Goal: Leave review/rating: Leave review/rating

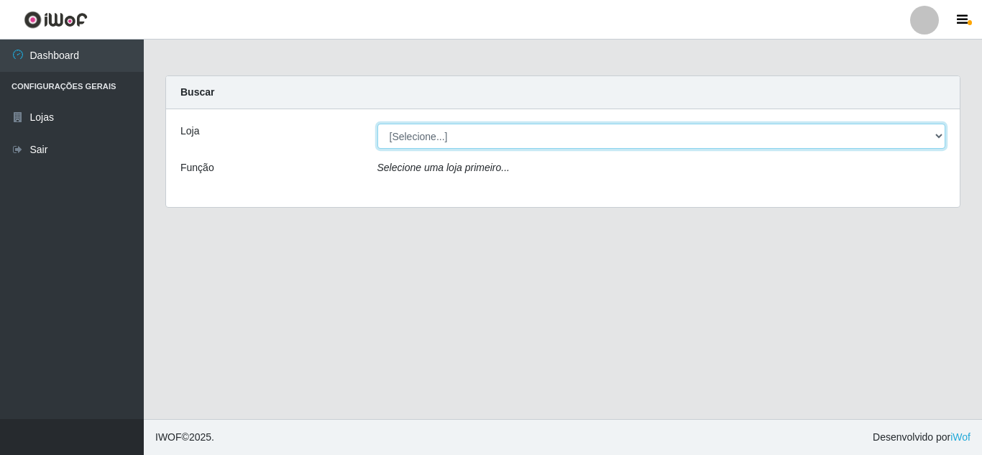
click at [435, 134] on select "[Selecione...] Rede Compras Supermercados - LOJA 5" at bounding box center [661, 136] width 568 height 25
select select "397"
click at [377, 124] on select "[Selecione...] Rede Compras Supermercados - LOJA 5" at bounding box center [661, 136] width 568 height 25
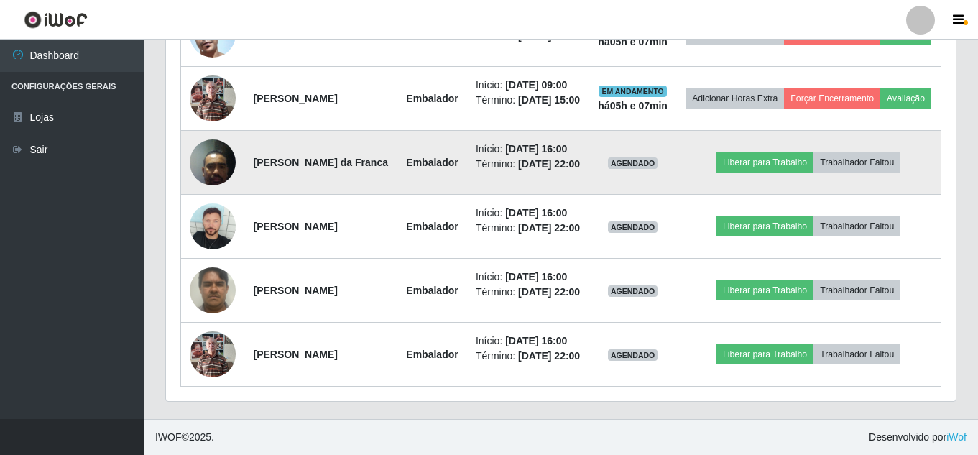
scroll to position [862, 0]
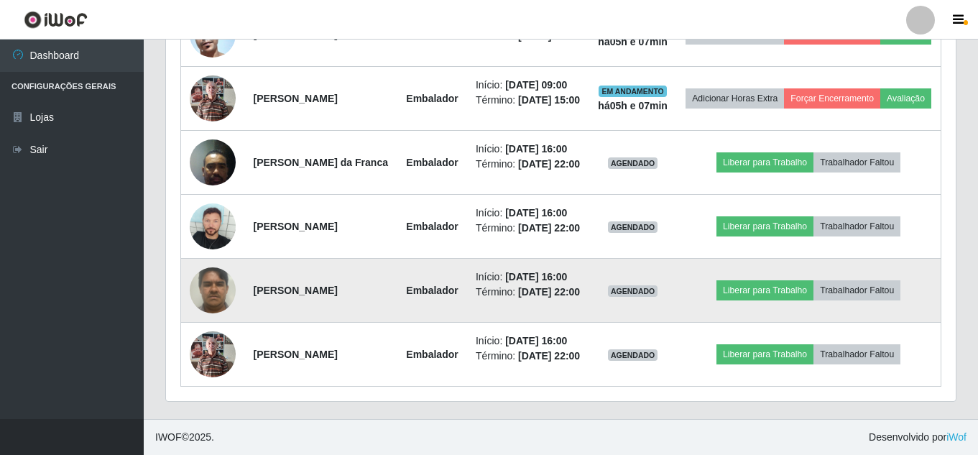
click at [208, 259] on img at bounding box center [213, 289] width 46 height 61
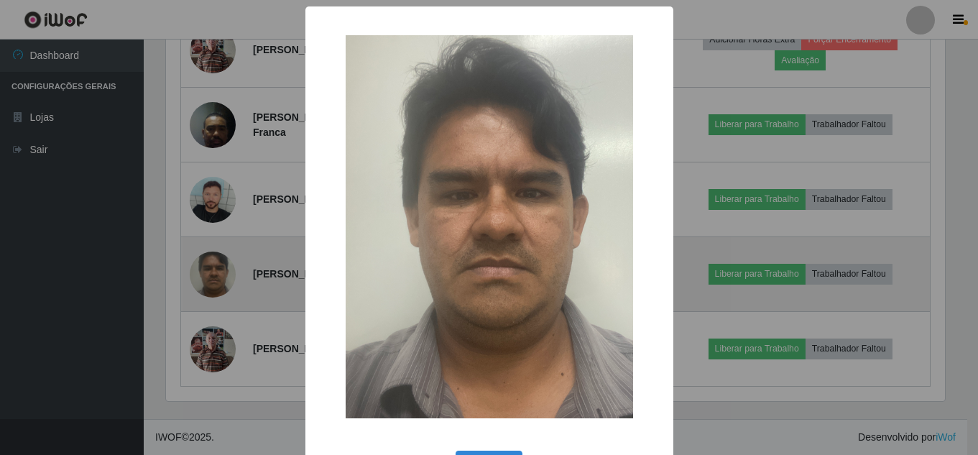
scroll to position [298, 782]
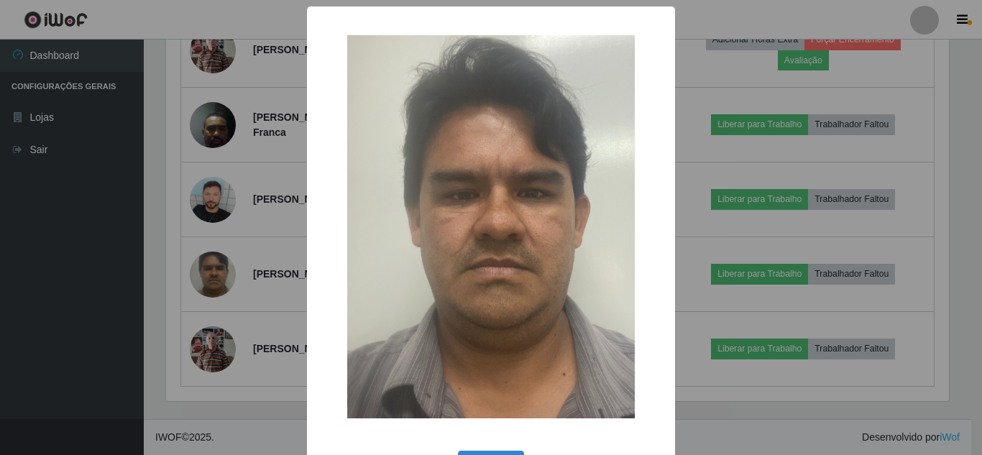
click at [176, 228] on div "× OK Cancel" at bounding box center [491, 227] width 982 height 455
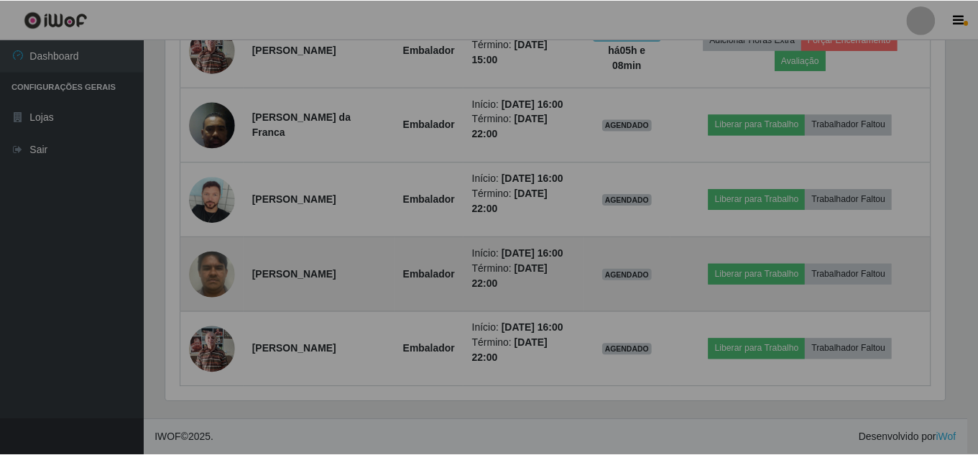
scroll to position [298, 790]
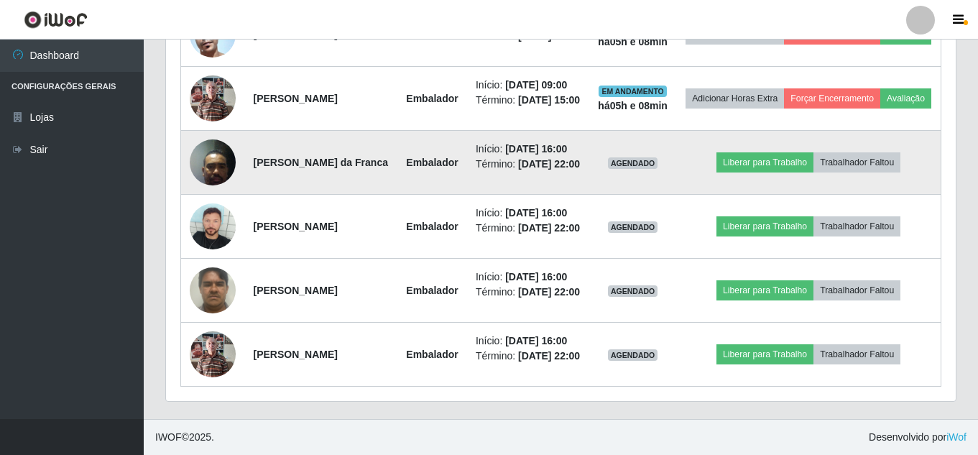
click at [218, 131] on img at bounding box center [213, 161] width 46 height 61
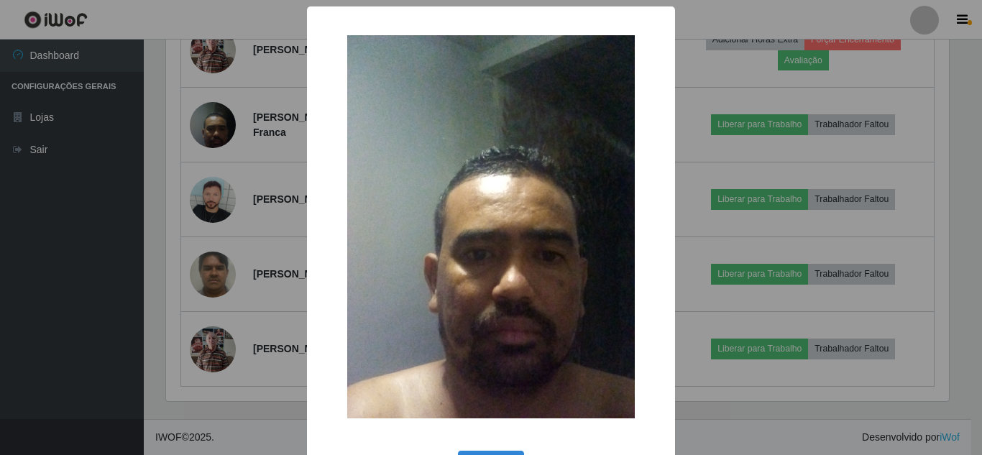
click at [161, 144] on div "× OK Cancel" at bounding box center [491, 227] width 982 height 455
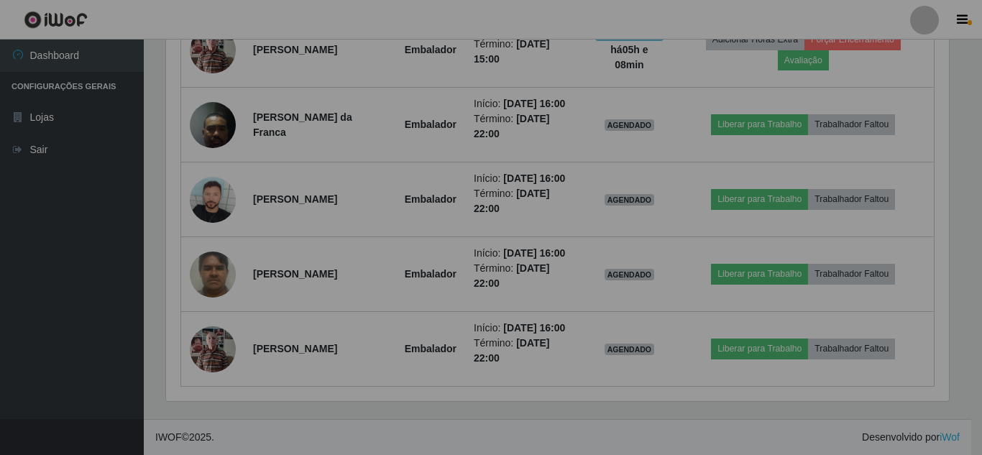
scroll to position [298, 790]
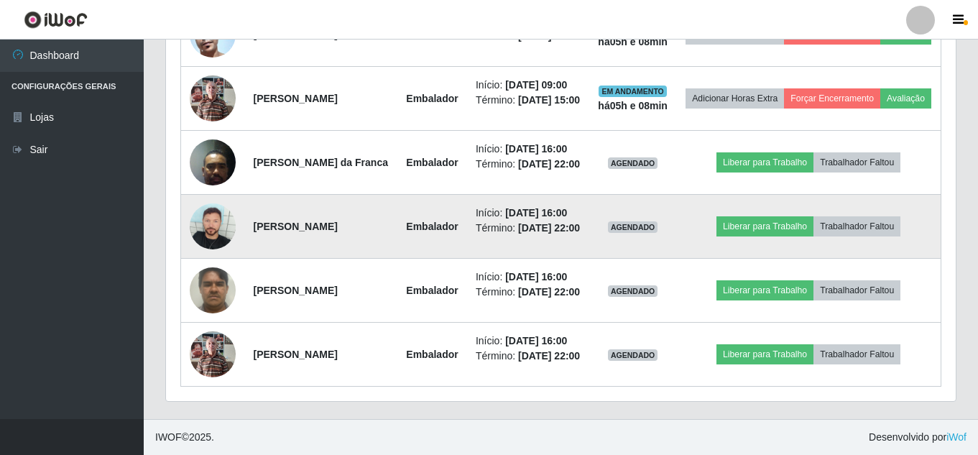
click at [209, 203] on img at bounding box center [213, 226] width 46 height 46
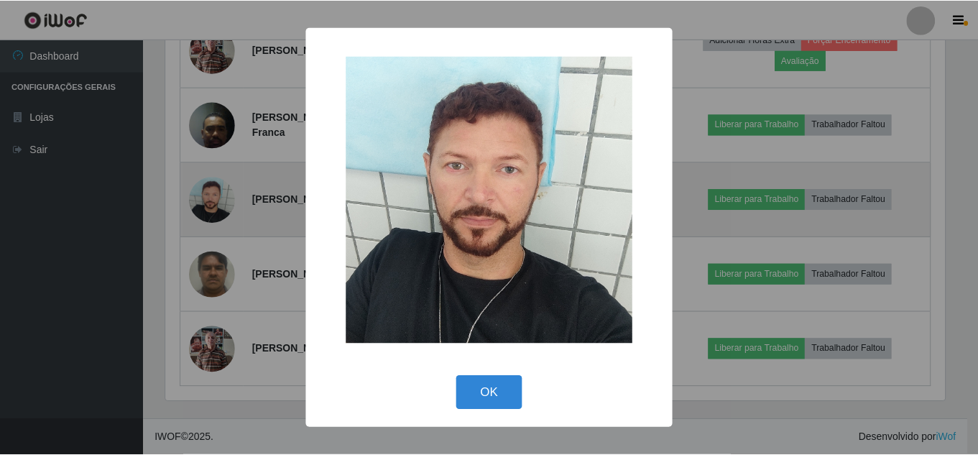
scroll to position [298, 782]
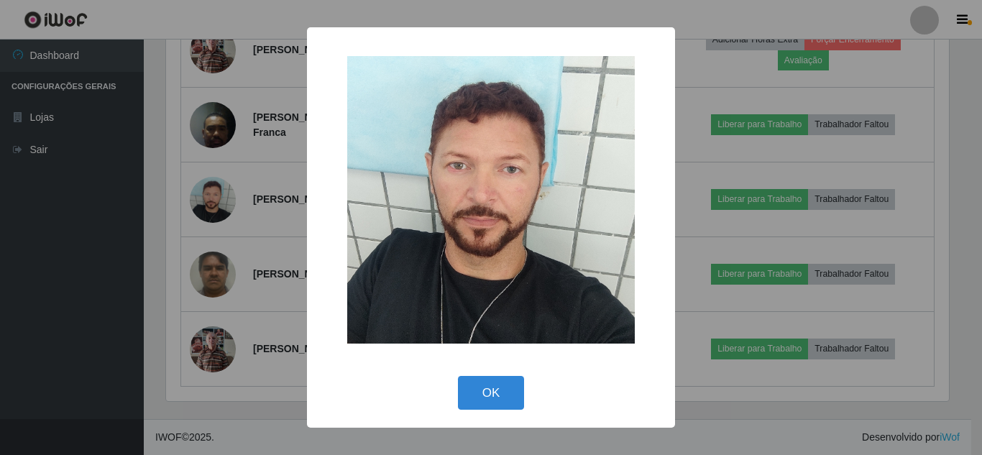
click at [160, 171] on div "× OK Cancel" at bounding box center [491, 227] width 982 height 455
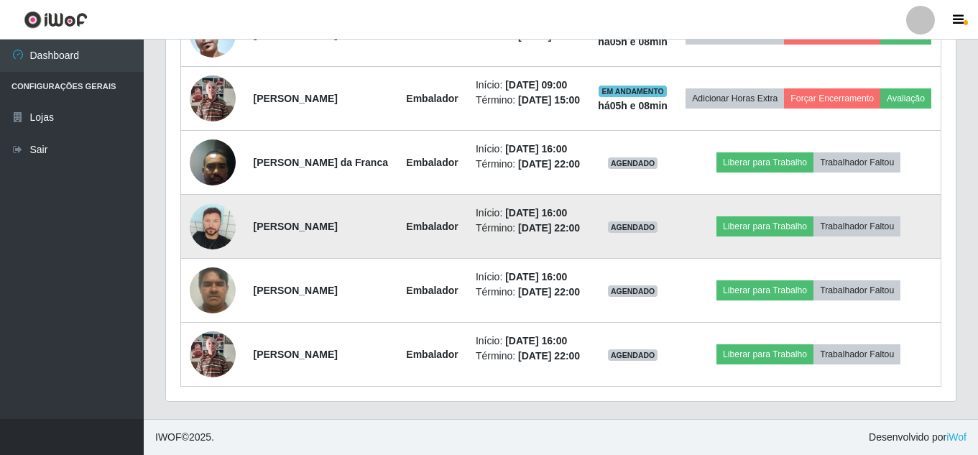
scroll to position [872, 0]
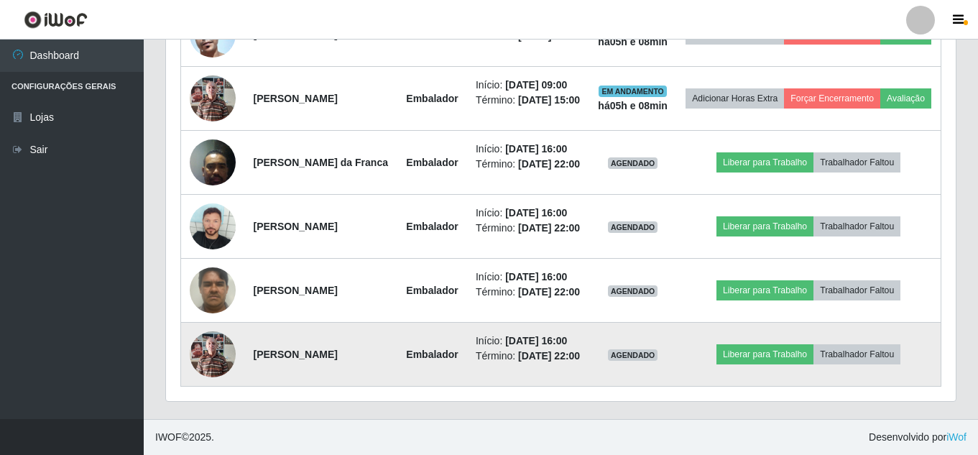
click at [210, 328] on img at bounding box center [213, 353] width 46 height 61
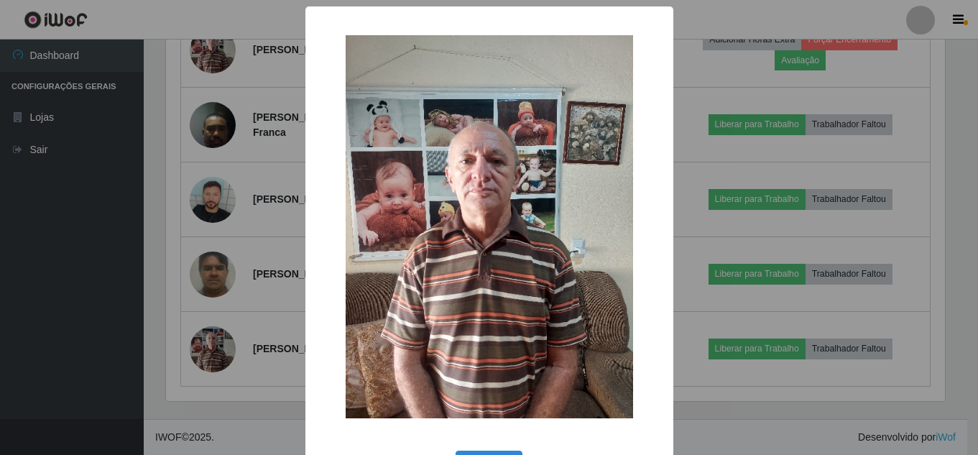
scroll to position [298, 782]
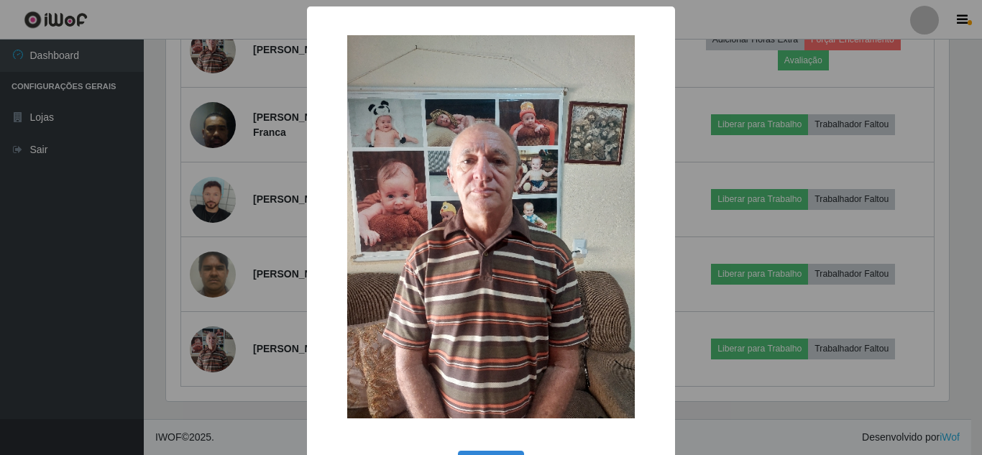
click at [177, 269] on div "× OK Cancel" at bounding box center [491, 227] width 982 height 455
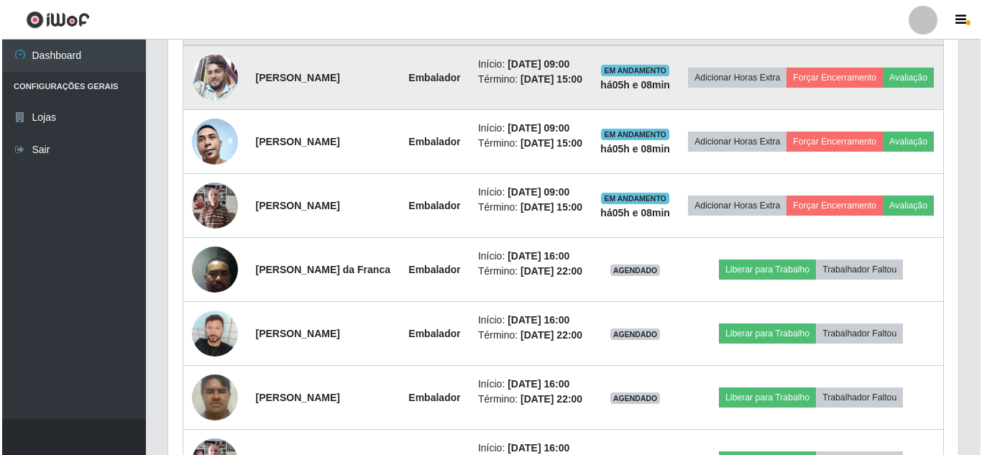
scroll to position [585, 0]
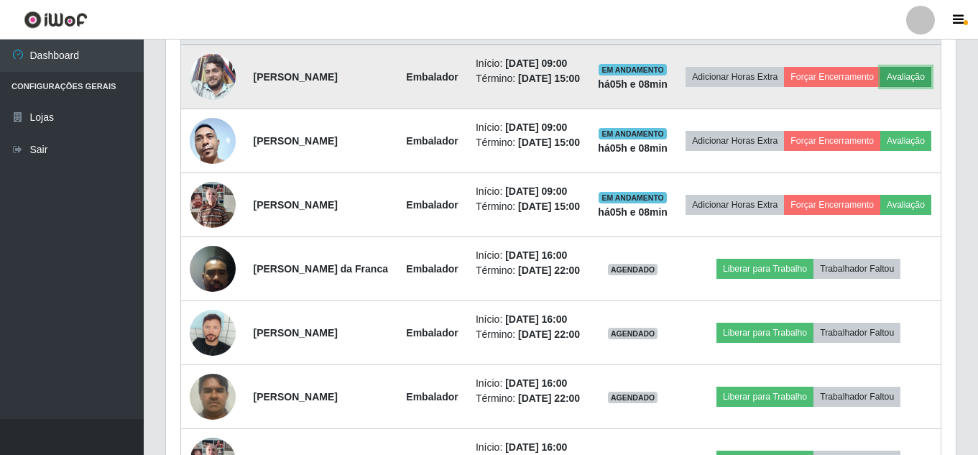
click at [880, 87] on button "Avaliação" at bounding box center [905, 77] width 51 height 20
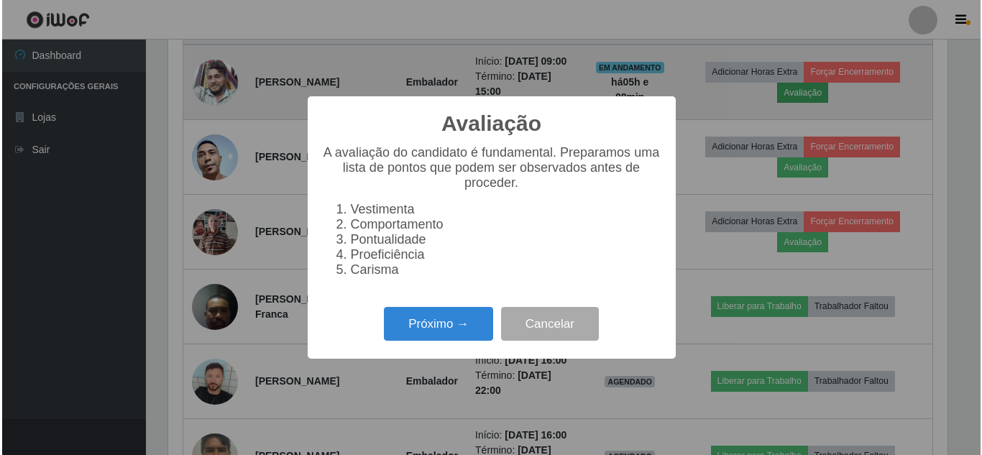
scroll to position [298, 782]
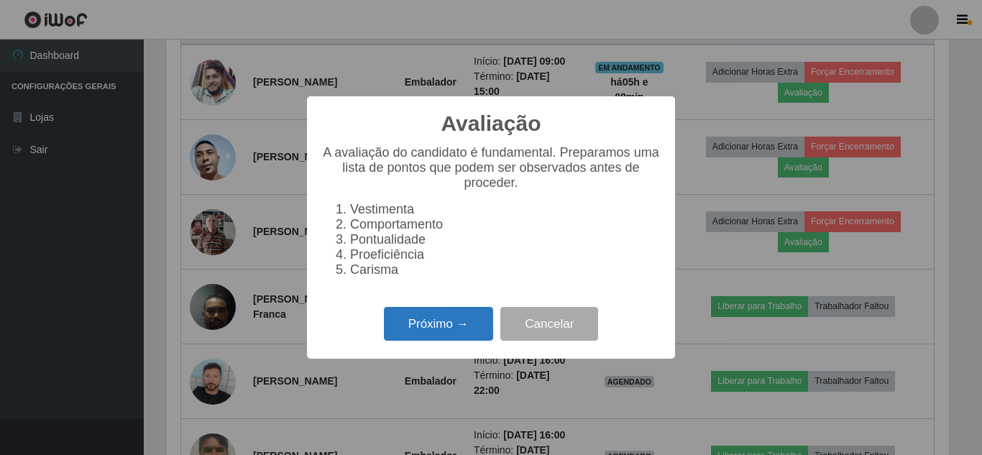
click at [431, 331] on button "Próximo →" at bounding box center [438, 324] width 109 height 34
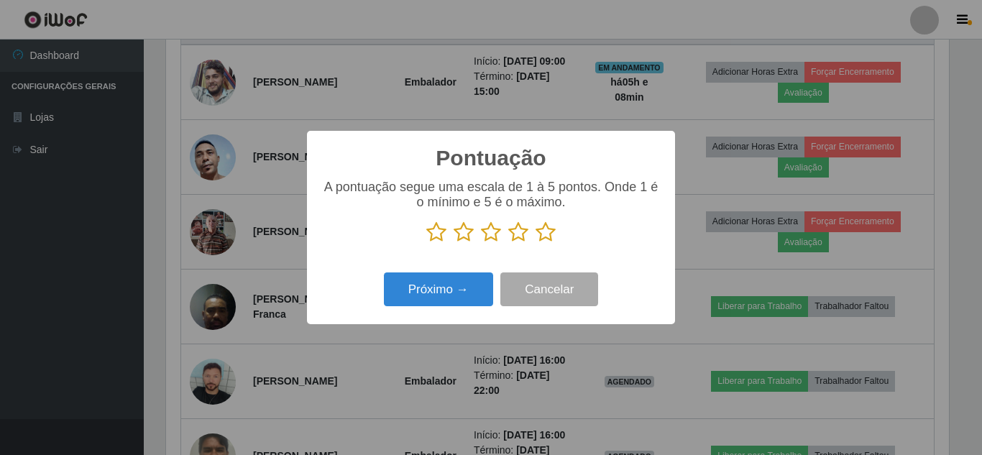
click at [546, 231] on icon at bounding box center [545, 232] width 20 height 22
click at [535, 243] on input "radio" at bounding box center [535, 243] width 0 height 0
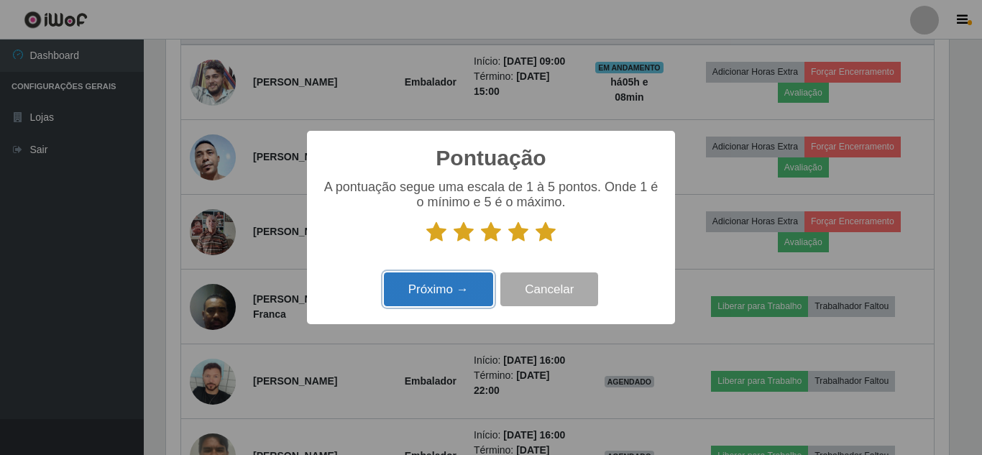
click at [445, 290] on button "Próximo →" at bounding box center [438, 289] width 109 height 34
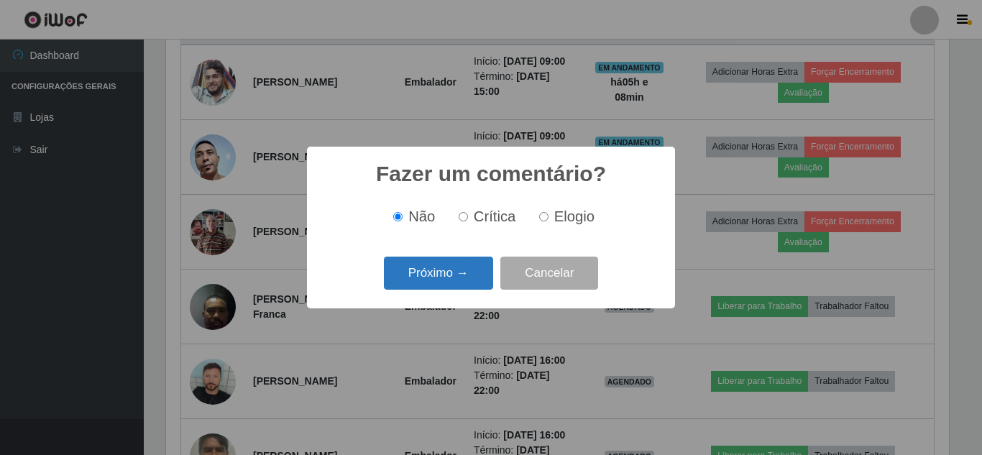
click at [441, 275] on button "Próximo →" at bounding box center [438, 274] width 109 height 34
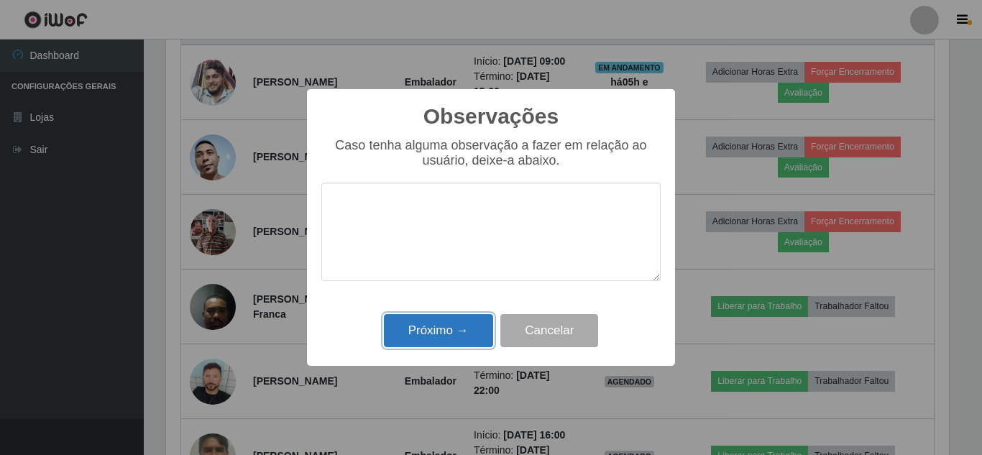
click at [451, 328] on button "Próximo →" at bounding box center [438, 331] width 109 height 34
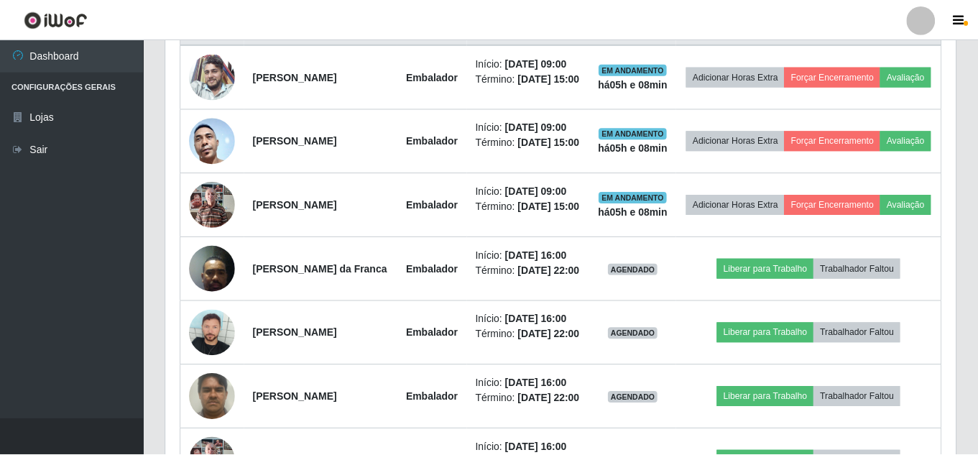
scroll to position [0, 0]
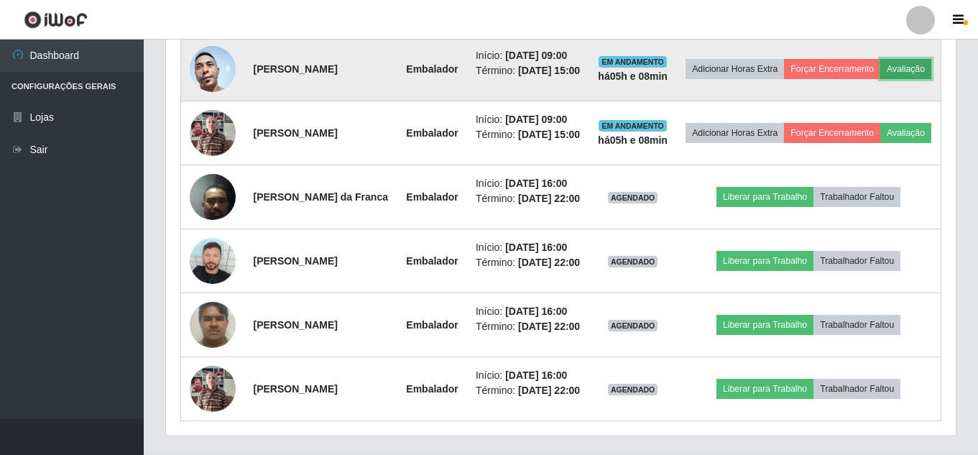
click at [880, 79] on button "Avaliação" at bounding box center [905, 69] width 51 height 20
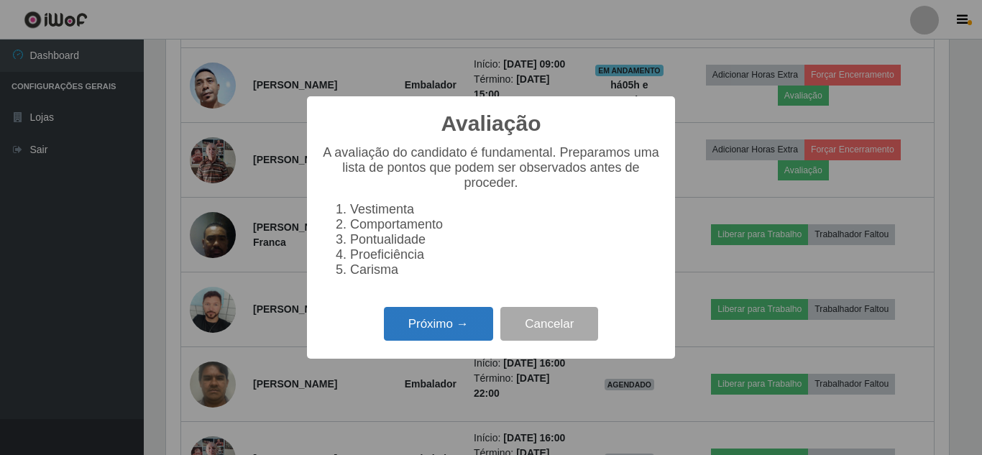
click at [448, 328] on button "Próximo →" at bounding box center [438, 324] width 109 height 34
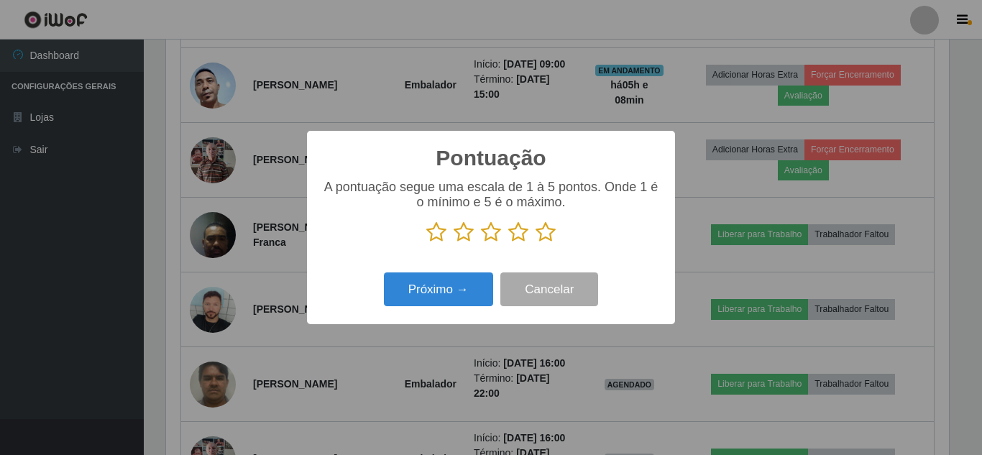
click at [545, 236] on icon at bounding box center [545, 232] width 20 height 22
click at [535, 243] on input "radio" at bounding box center [535, 243] width 0 height 0
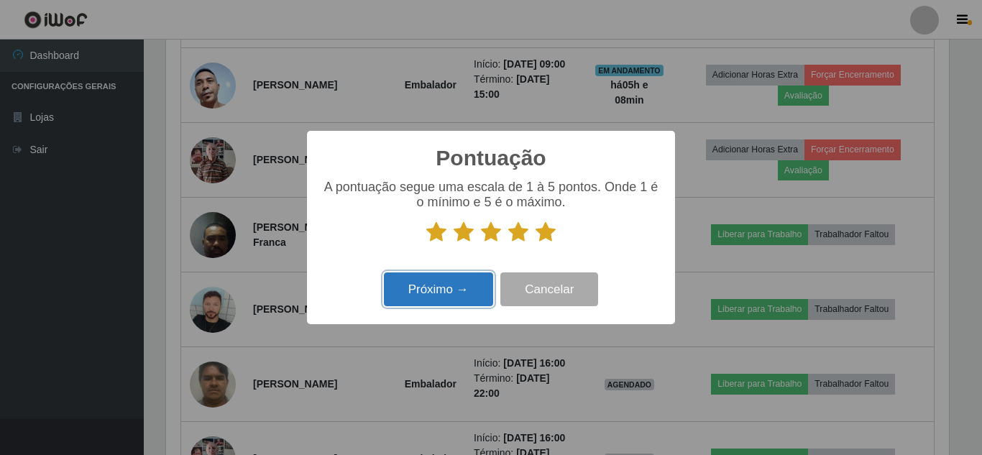
click at [445, 280] on button "Próximo →" at bounding box center [438, 289] width 109 height 34
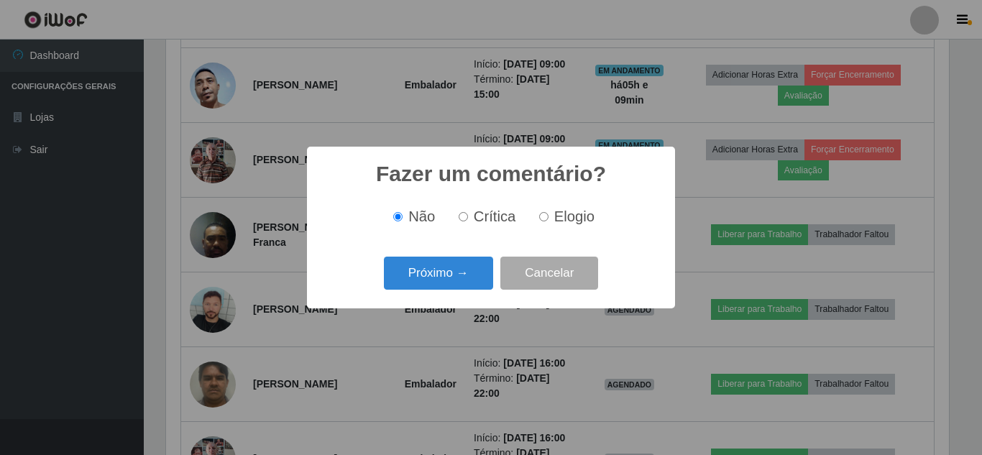
click at [445, 280] on button "Próximo →" at bounding box center [438, 274] width 109 height 34
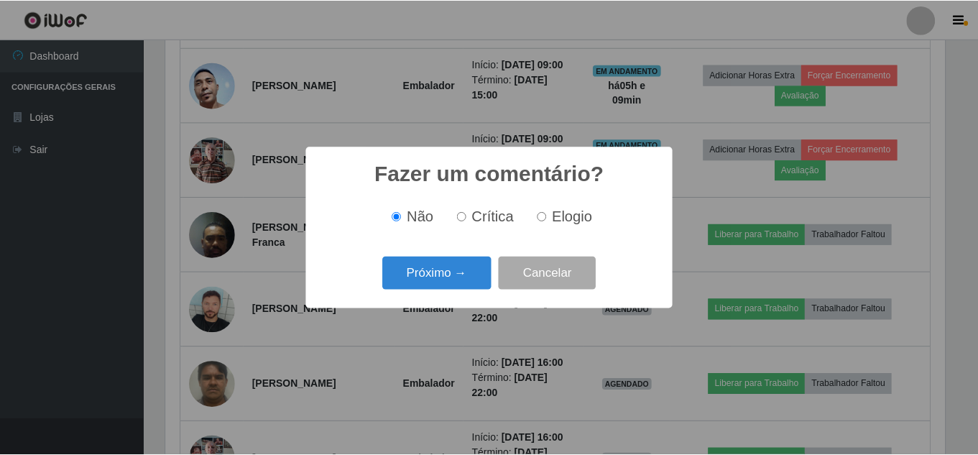
scroll to position [718227, 717743]
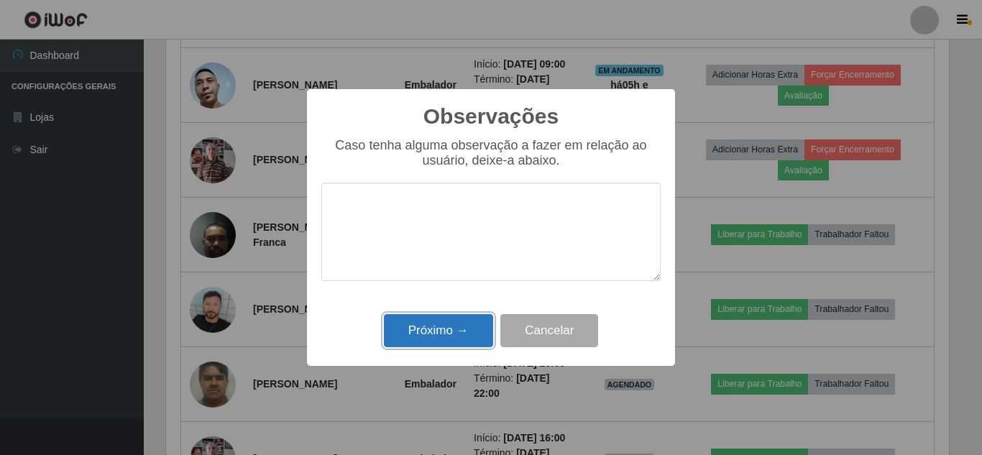
click at [461, 337] on button "Próximo →" at bounding box center [438, 331] width 109 height 34
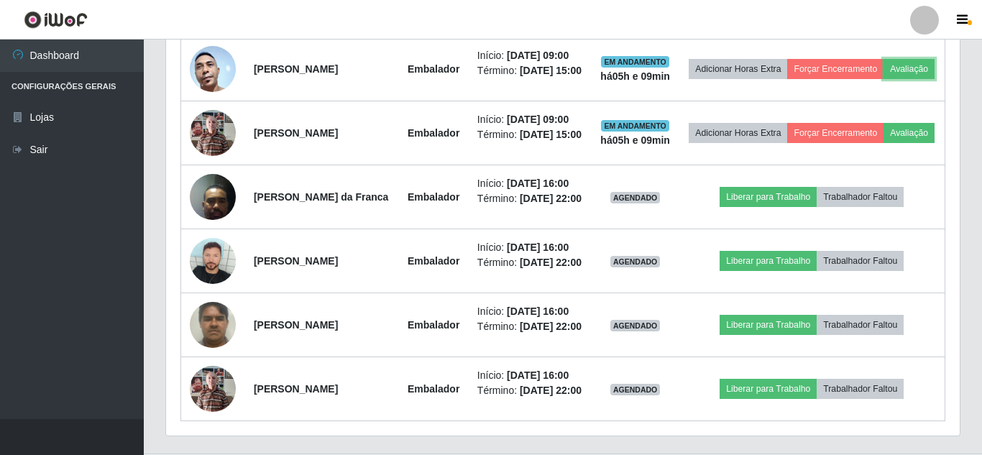
scroll to position [298, 790]
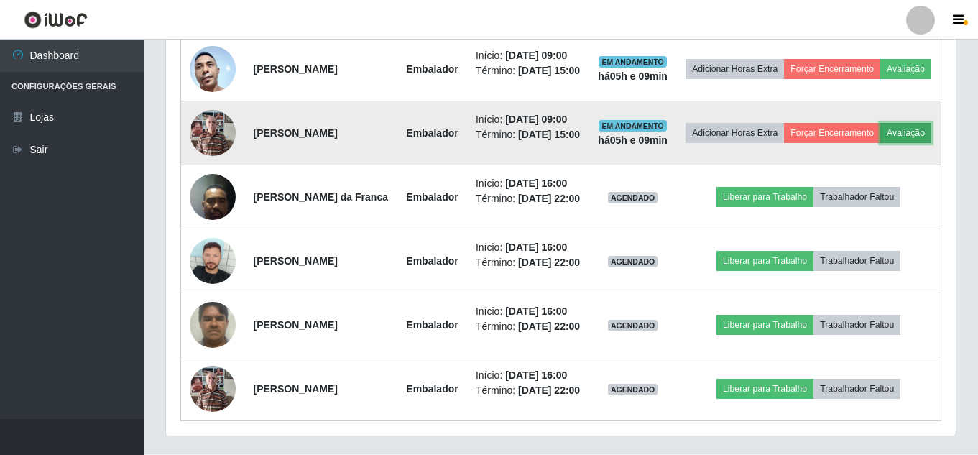
click at [880, 143] on button "Avaliação" at bounding box center [905, 133] width 51 height 20
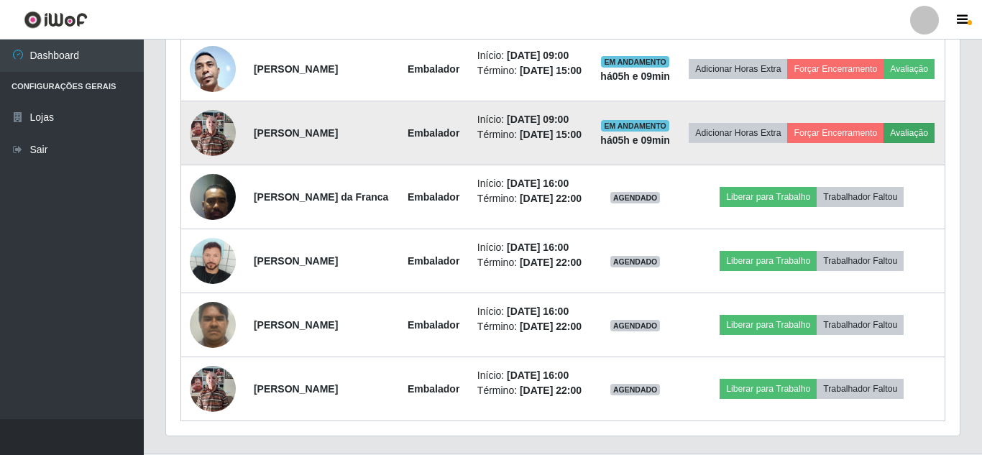
scroll to position [298, 782]
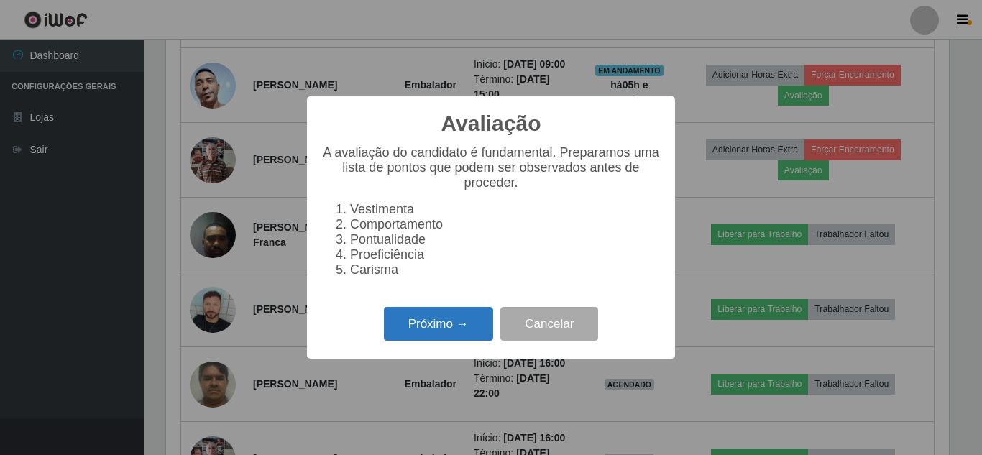
click at [451, 337] on button "Próximo →" at bounding box center [438, 324] width 109 height 34
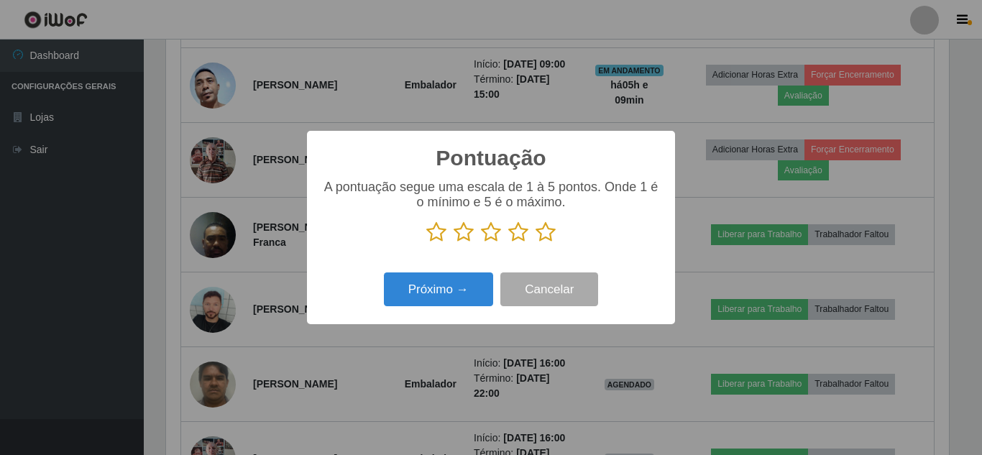
click at [541, 236] on icon at bounding box center [545, 232] width 20 height 22
click at [535, 243] on input "radio" at bounding box center [535, 243] width 0 height 0
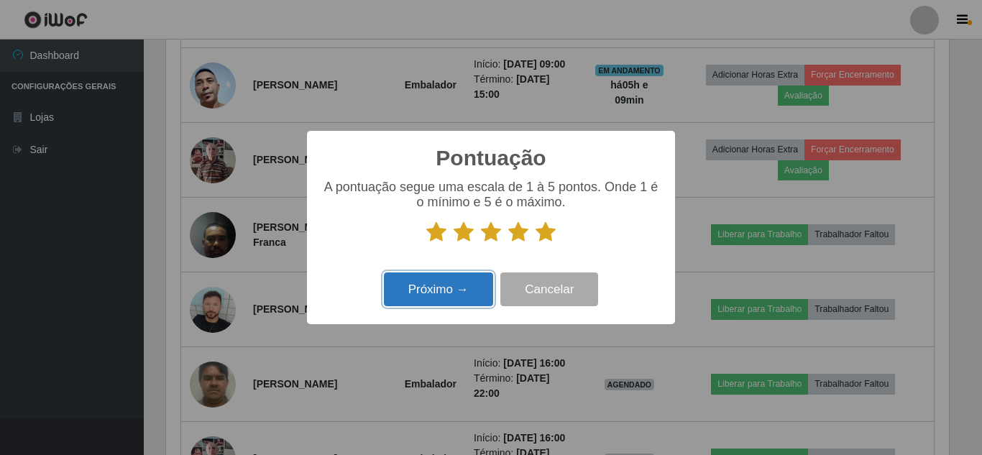
click at [435, 293] on button "Próximo →" at bounding box center [438, 289] width 109 height 34
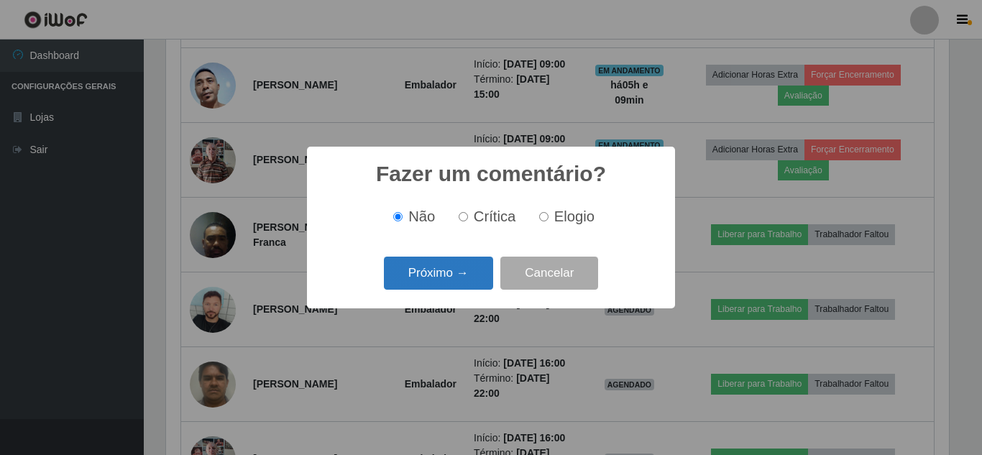
click at [450, 284] on button "Próximo →" at bounding box center [438, 274] width 109 height 34
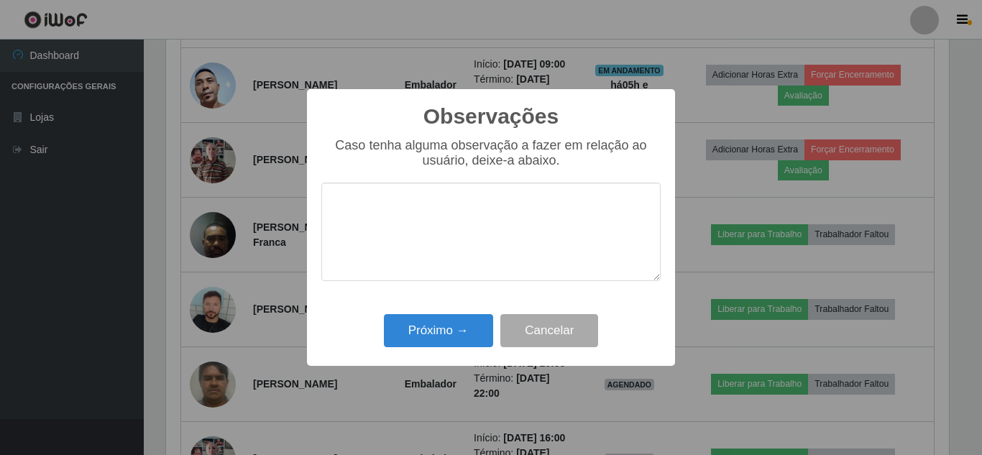
click at [438, 351] on div "Próximo → Cancelar" at bounding box center [490, 330] width 339 height 41
click at [443, 332] on button "Próximo →" at bounding box center [438, 331] width 109 height 34
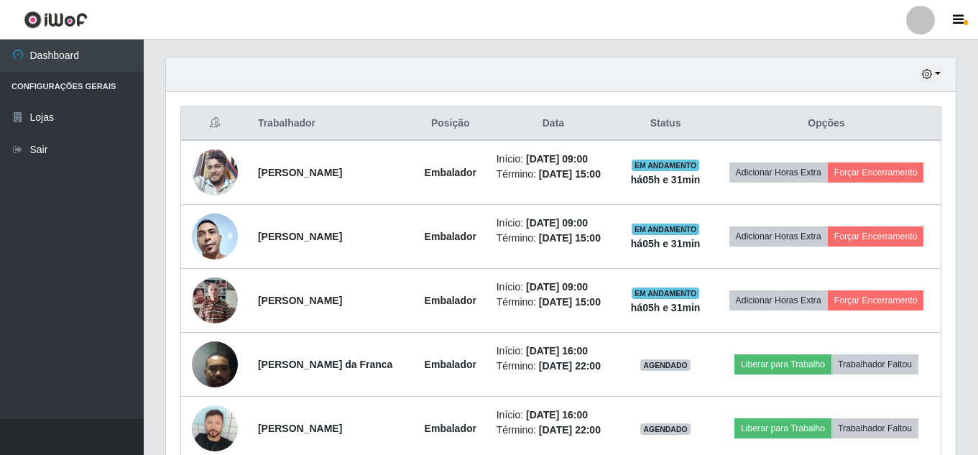
scroll to position [479, 0]
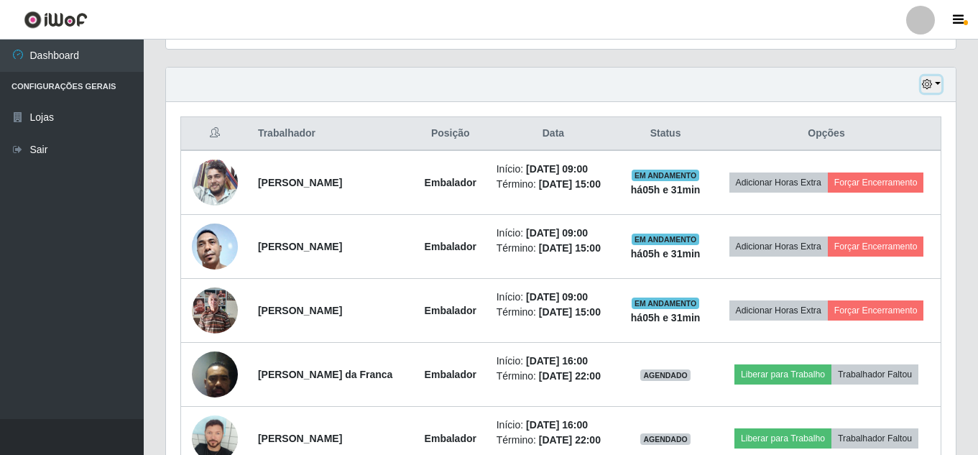
click at [925, 79] on button "button" at bounding box center [931, 84] width 20 height 17
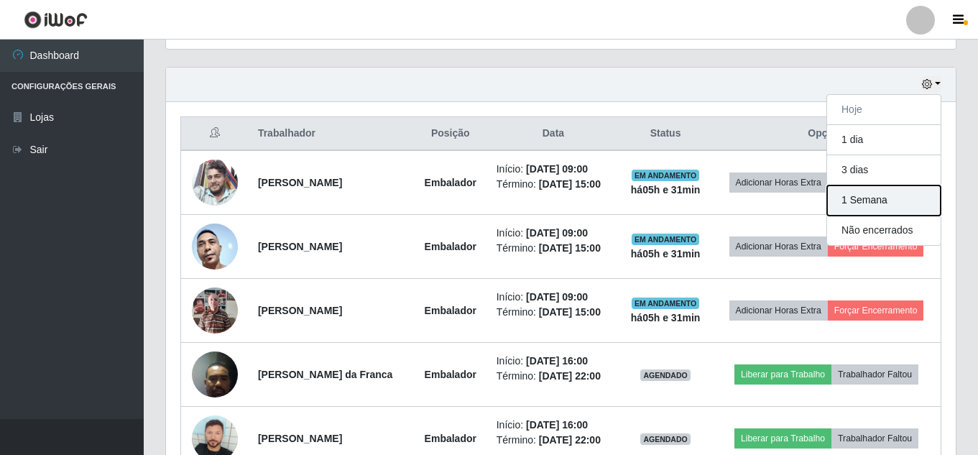
click at [907, 200] on button "1 Semana" at bounding box center [884, 200] width 114 height 30
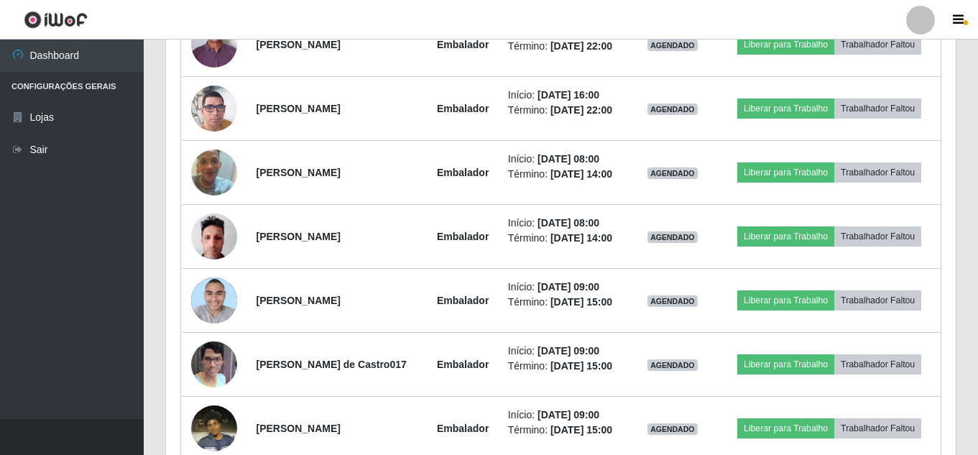
scroll to position [2974, 0]
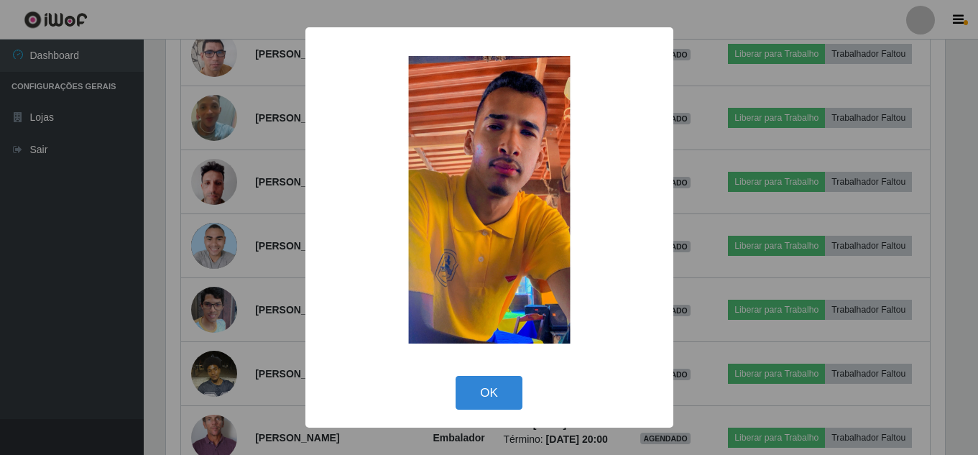
scroll to position [298, 782]
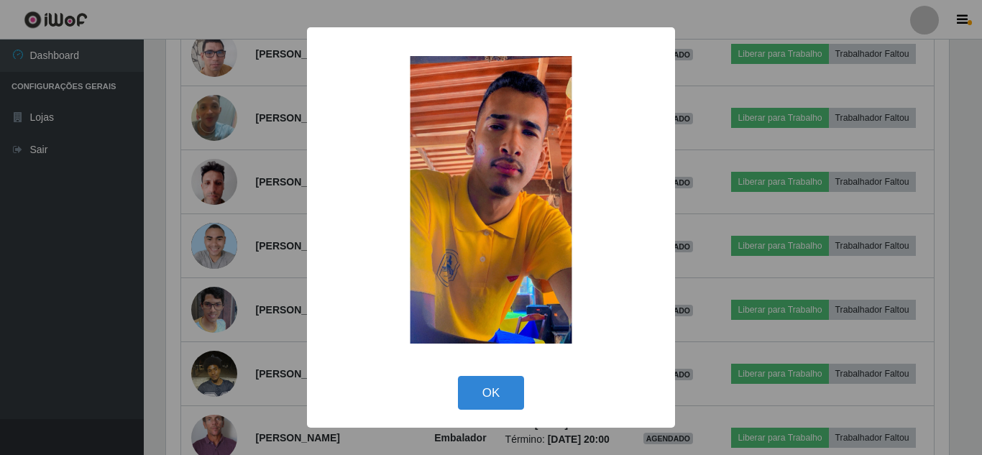
click at [29, 297] on div "× OK Cancel" at bounding box center [491, 227] width 982 height 455
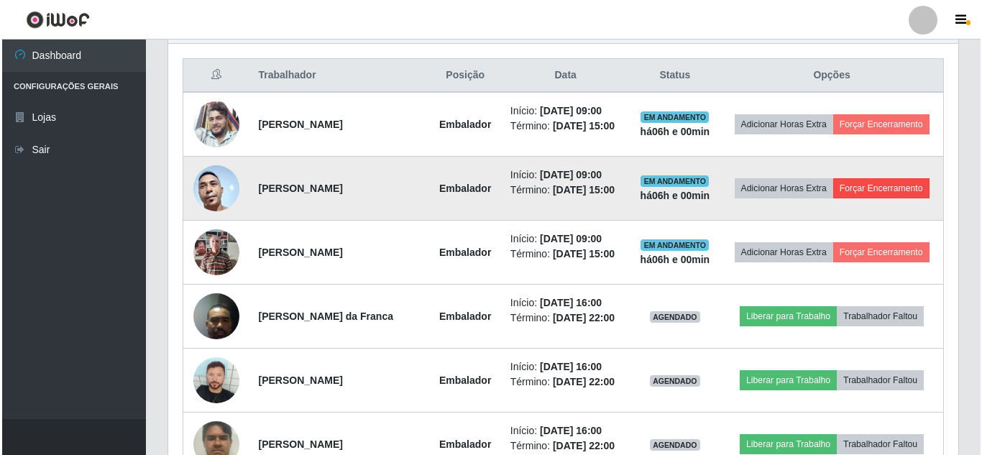
scroll to position [586, 0]
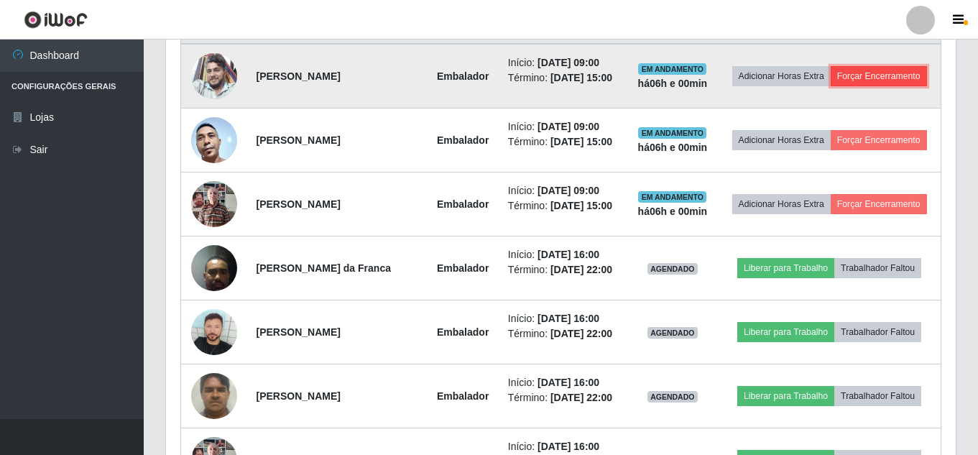
click at [838, 86] on button "Forçar Encerramento" at bounding box center [879, 76] width 96 height 20
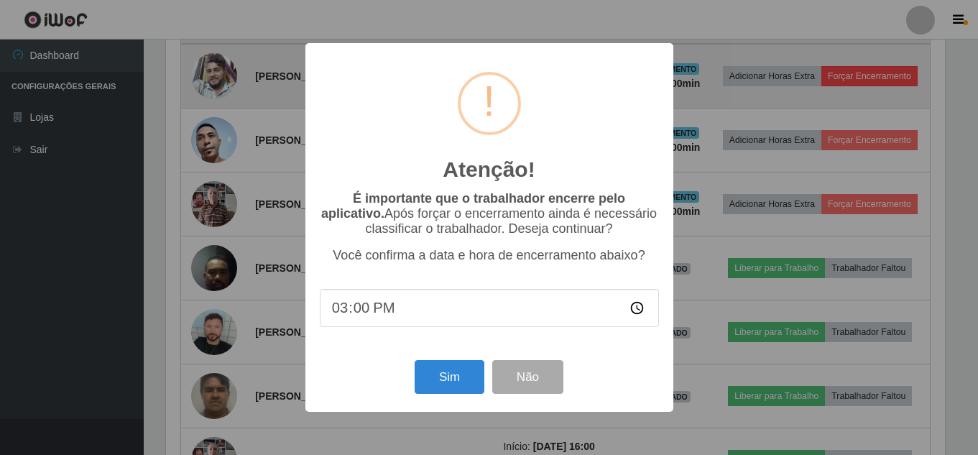
scroll to position [298, 782]
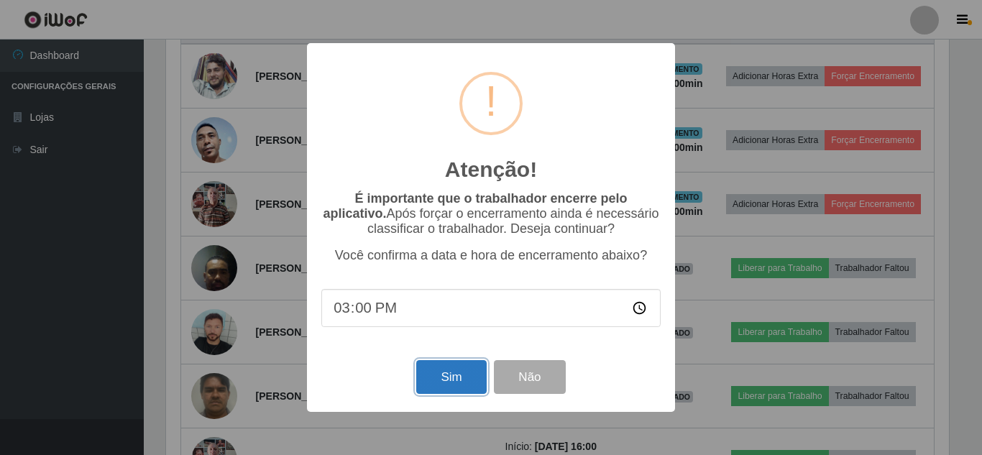
click at [448, 377] on button "Sim" at bounding box center [451, 377] width 70 height 34
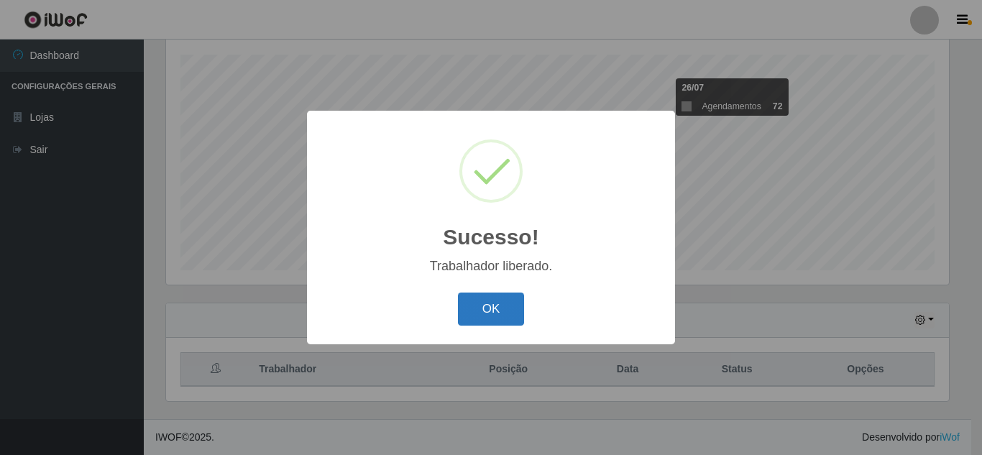
click at [474, 302] on button "OK" at bounding box center [491, 309] width 67 height 34
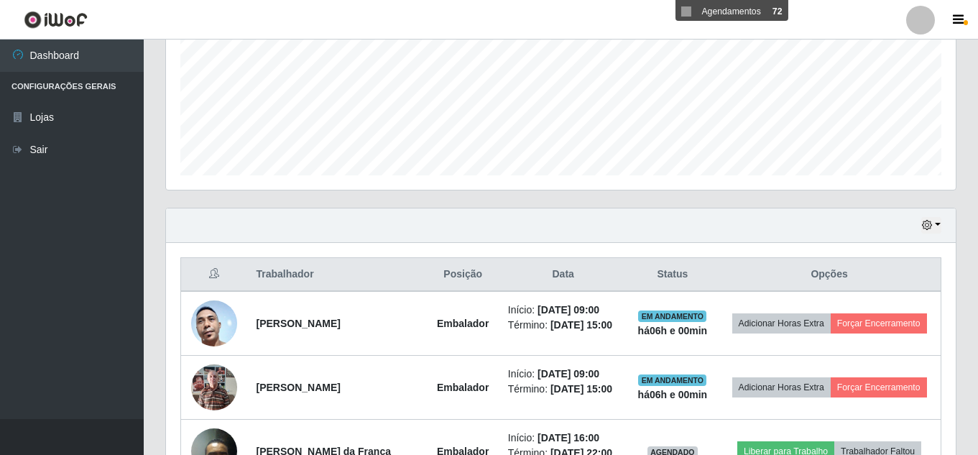
scroll to position [531, 0]
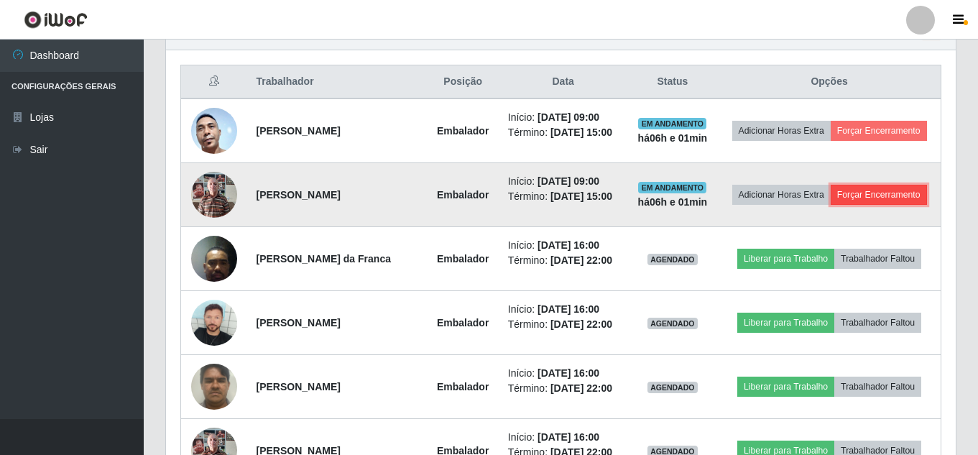
click at [854, 205] on button "Forçar Encerramento" at bounding box center [879, 195] width 96 height 20
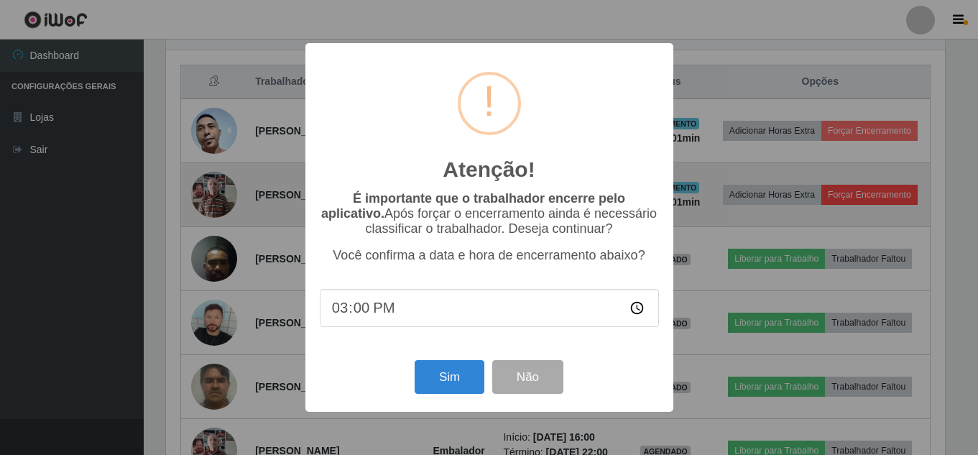
scroll to position [298, 782]
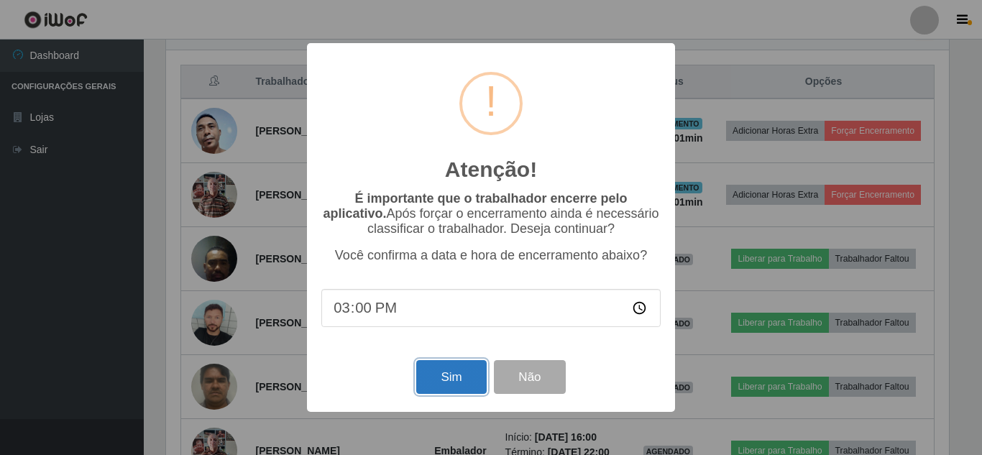
click at [447, 379] on button "Sim" at bounding box center [451, 377] width 70 height 34
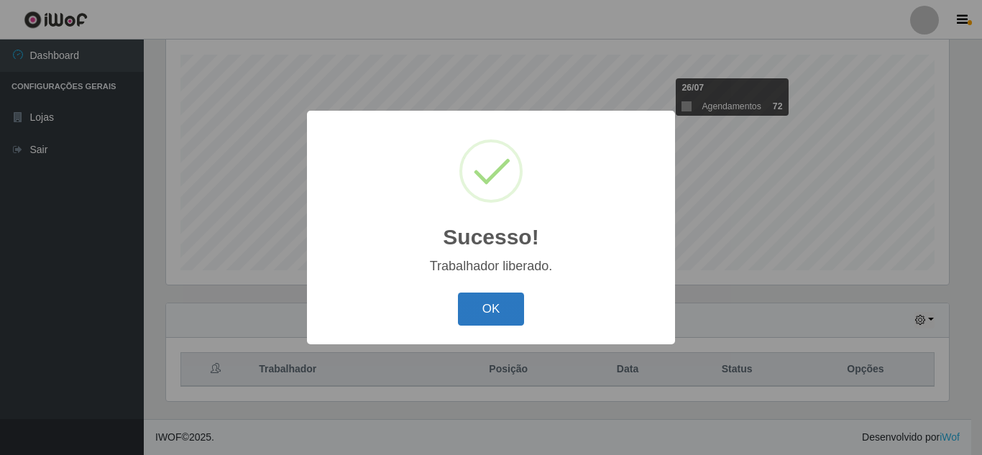
click at [497, 308] on button "OK" at bounding box center [491, 309] width 67 height 34
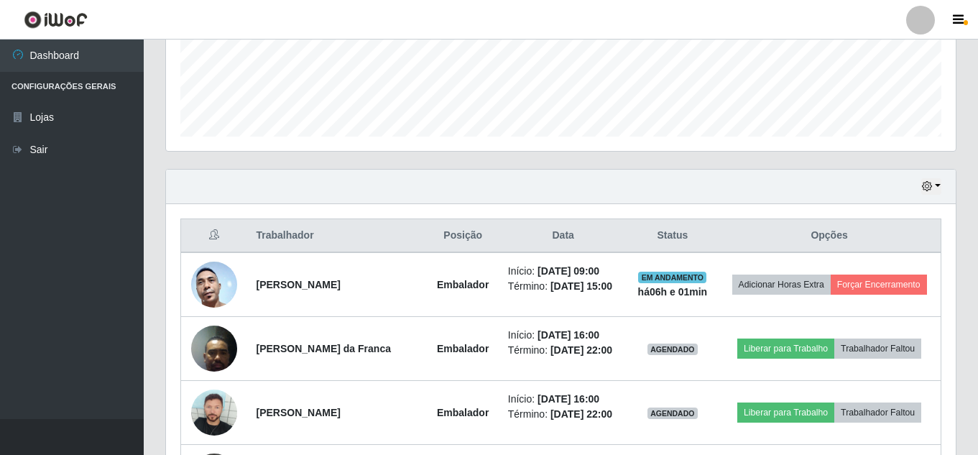
scroll to position [387, 0]
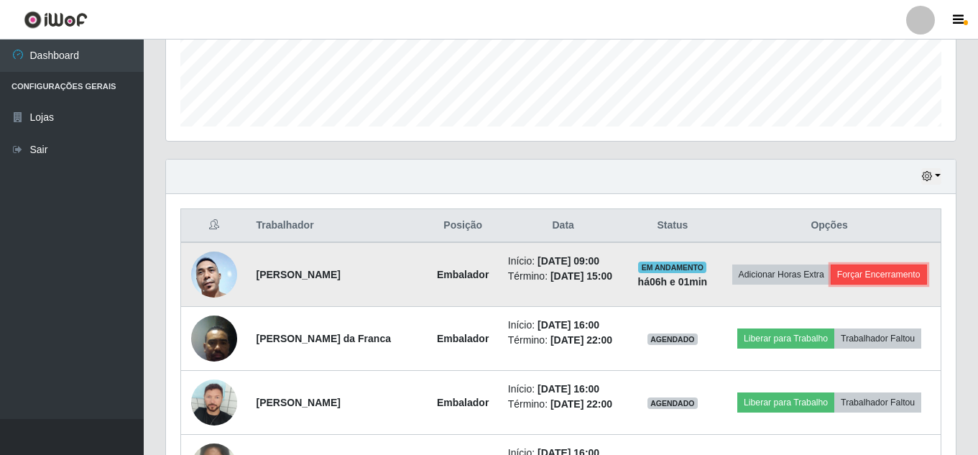
click at [831, 285] on button "Forçar Encerramento" at bounding box center [879, 274] width 96 height 20
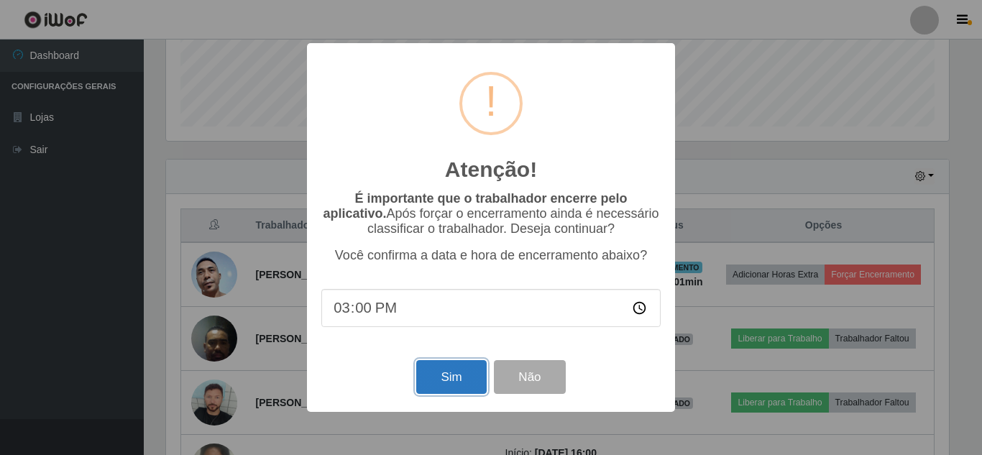
click at [434, 376] on button "Sim" at bounding box center [451, 377] width 70 height 34
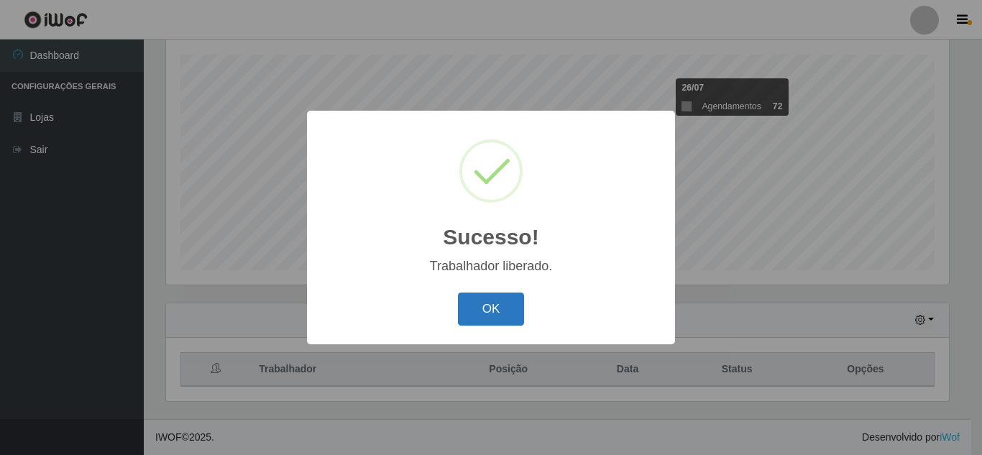
click at [476, 313] on button "OK" at bounding box center [491, 309] width 67 height 34
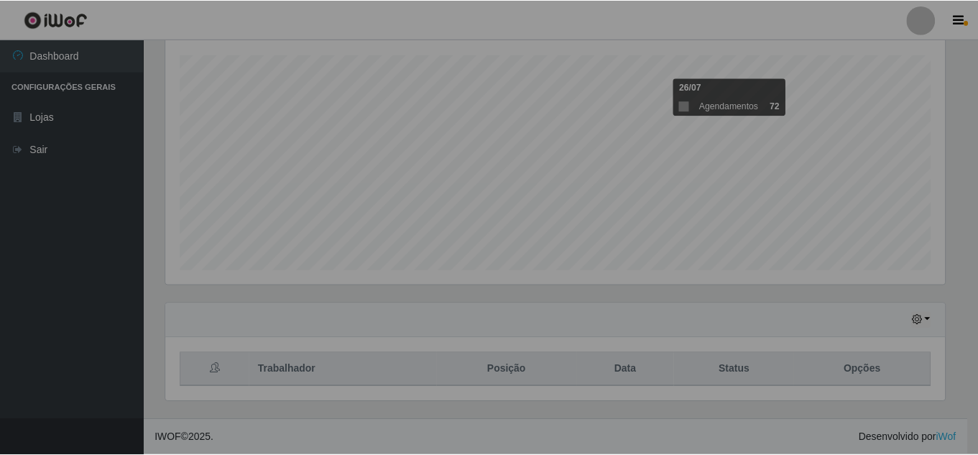
scroll to position [298, 790]
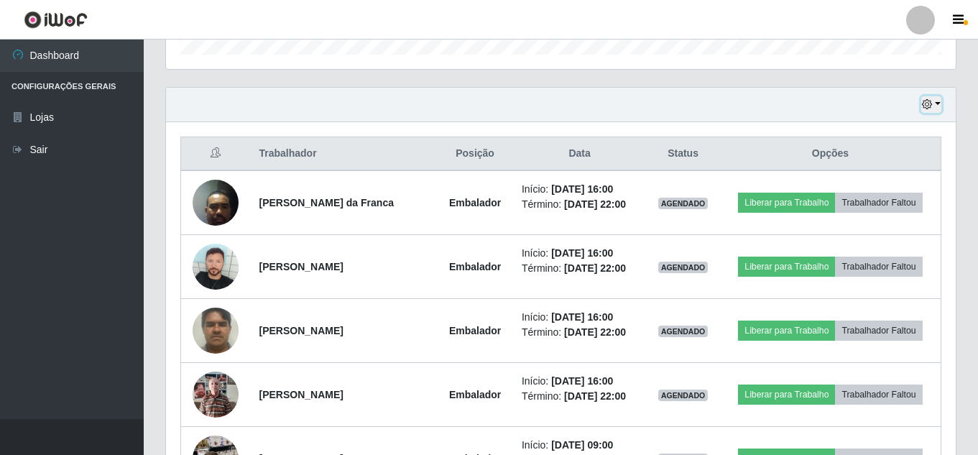
click at [925, 106] on icon "button" at bounding box center [927, 104] width 10 height 10
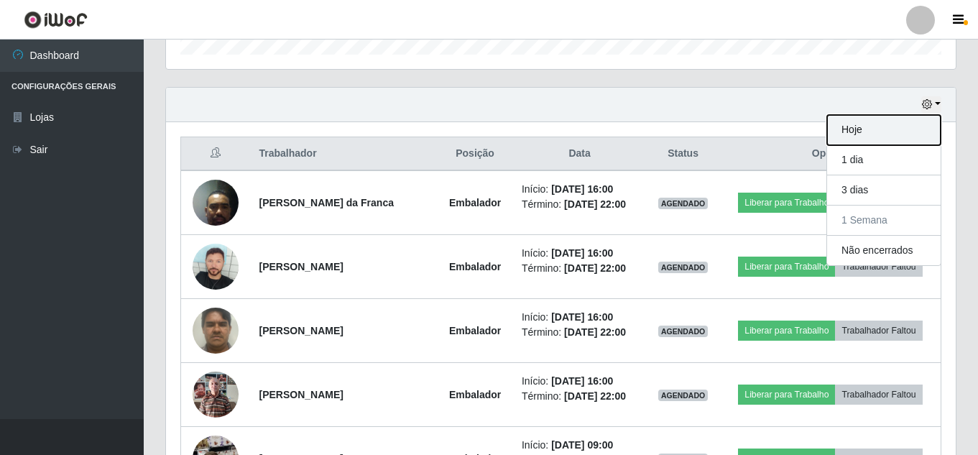
click at [905, 134] on button "Hoje" at bounding box center [884, 130] width 114 height 30
